Goal: Check status

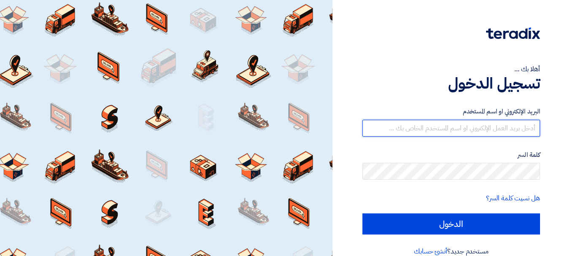
click at [394, 132] on input "text" at bounding box center [451, 128] width 178 height 17
type input "[EMAIL_ADDRESS][DOMAIN_NAME]"
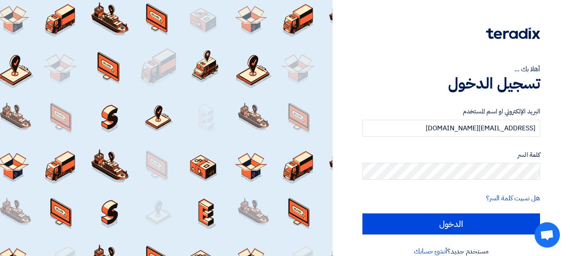
click at [503, 211] on form "البريد الإلكتروني او اسم المستخدم [EMAIL_ADDRESS][DOMAIN_NAME] كلمة السر هل نسي…" at bounding box center [451, 171] width 178 height 128
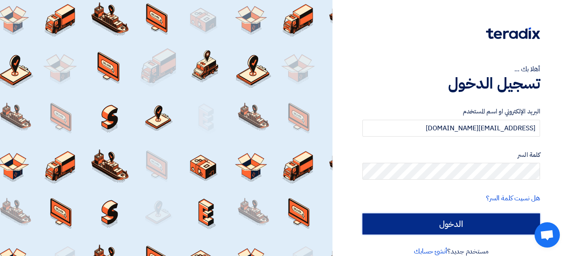
click at [503, 219] on input "الدخول" at bounding box center [451, 223] width 178 height 21
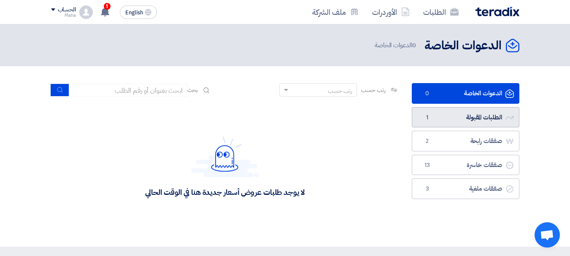
click at [437, 121] on link "الطلبات المقبولة الطلبات المقبولة 1" at bounding box center [466, 117] width 108 height 21
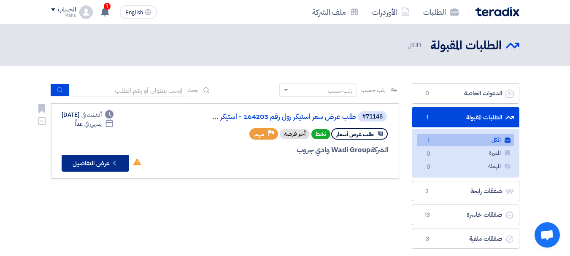
click at [108, 168] on button "Check details عرض التفاصيل" at bounding box center [95, 163] width 67 height 17
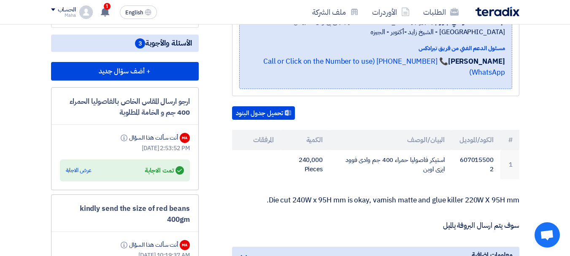
scroll to position [393, 0]
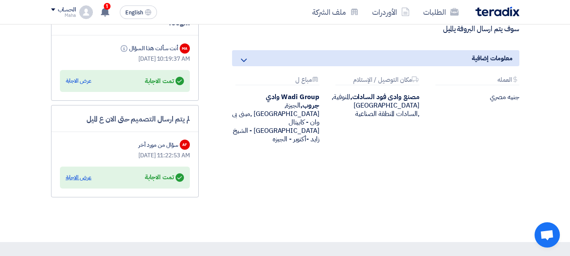
click at [76, 182] on div "عرض الاجابة" at bounding box center [79, 177] width 26 height 8
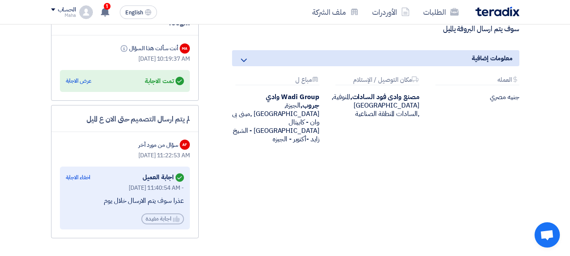
scroll to position [295, 0]
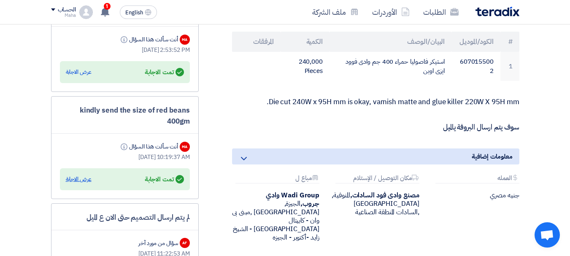
click at [83, 183] on div "عرض الاجابة" at bounding box center [79, 179] width 26 height 8
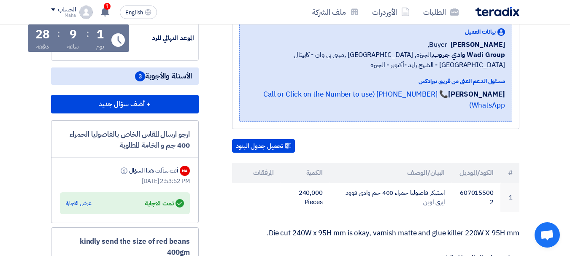
scroll to position [197, 0]
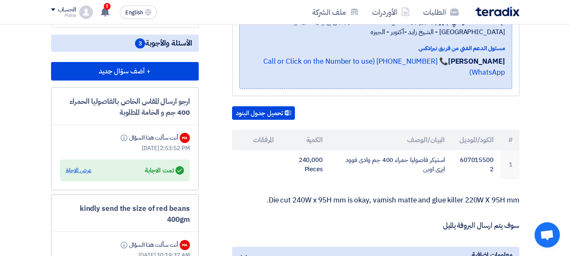
click at [83, 175] on div "عرض الاجابة" at bounding box center [79, 170] width 26 height 8
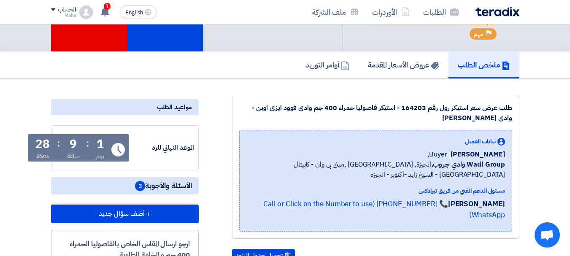
scroll to position [0, 0]
